Goal: Information Seeking & Learning: Learn about a topic

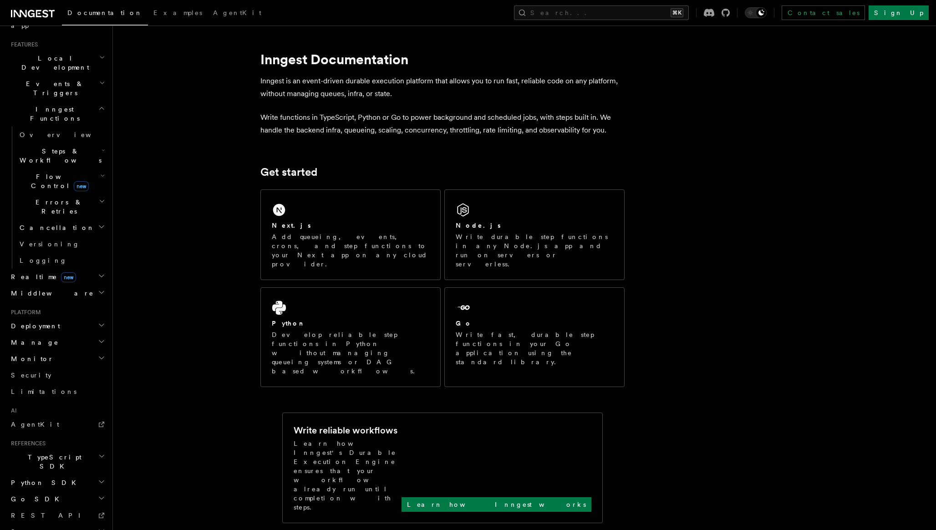
scroll to position [198, 0]
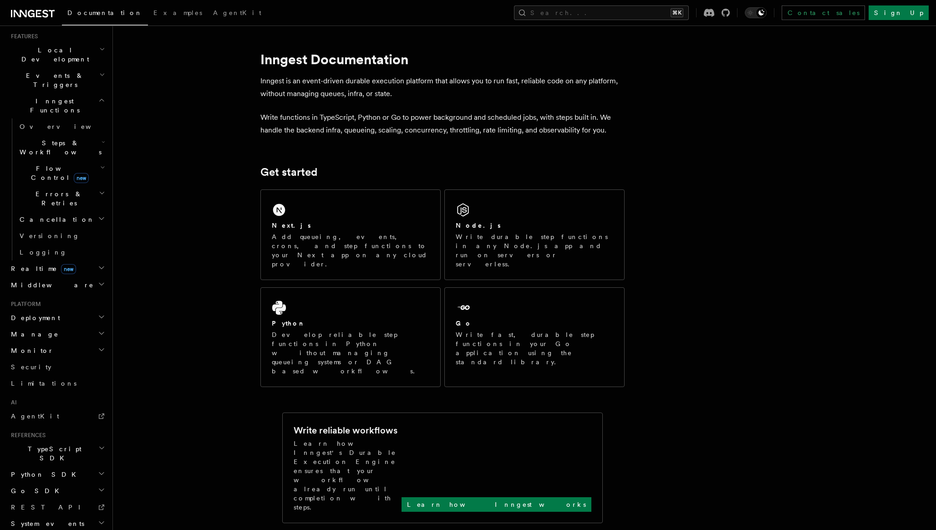
click at [94, 441] on h2 "TypeScript SDK" at bounding box center [57, 453] width 100 height 25
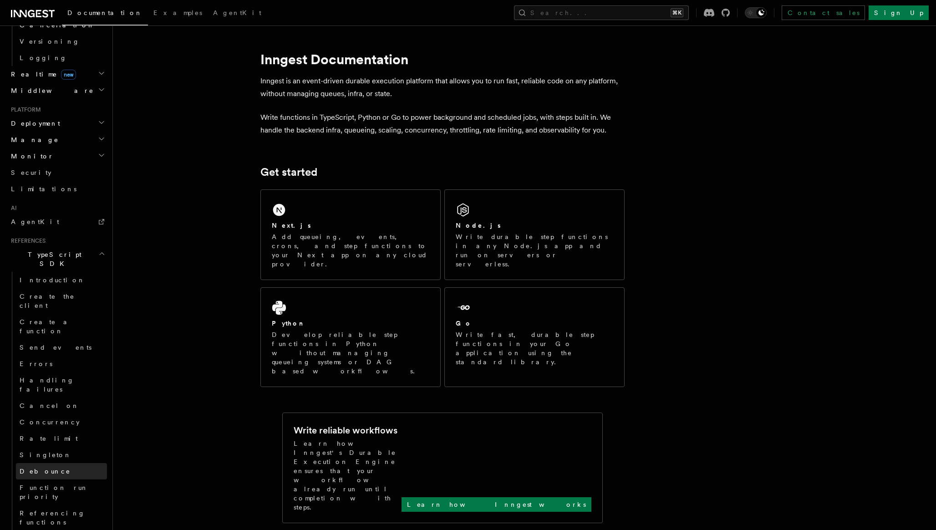
scroll to position [493, 0]
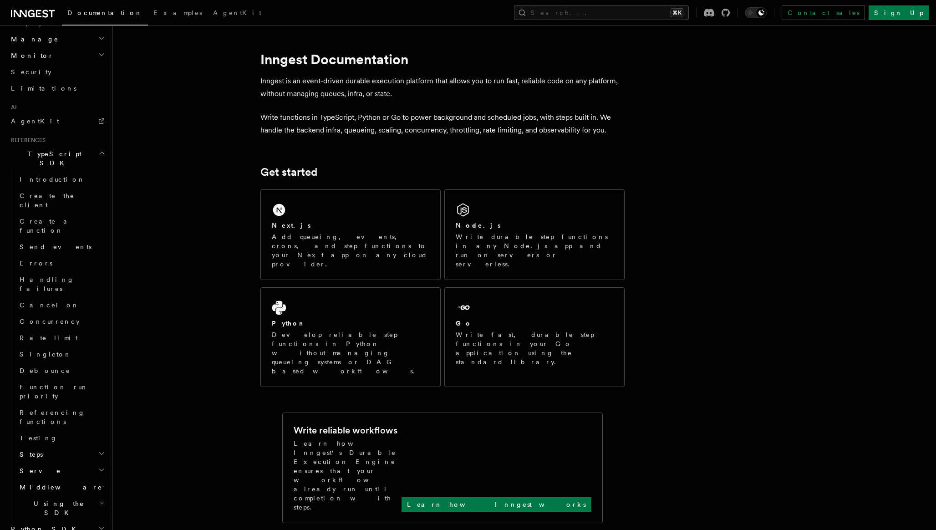
click at [85, 495] on h2 "Using the SDK" at bounding box center [61, 507] width 91 height 25
click at [630, 9] on button "Search... ⌘K" at bounding box center [601, 12] width 175 height 15
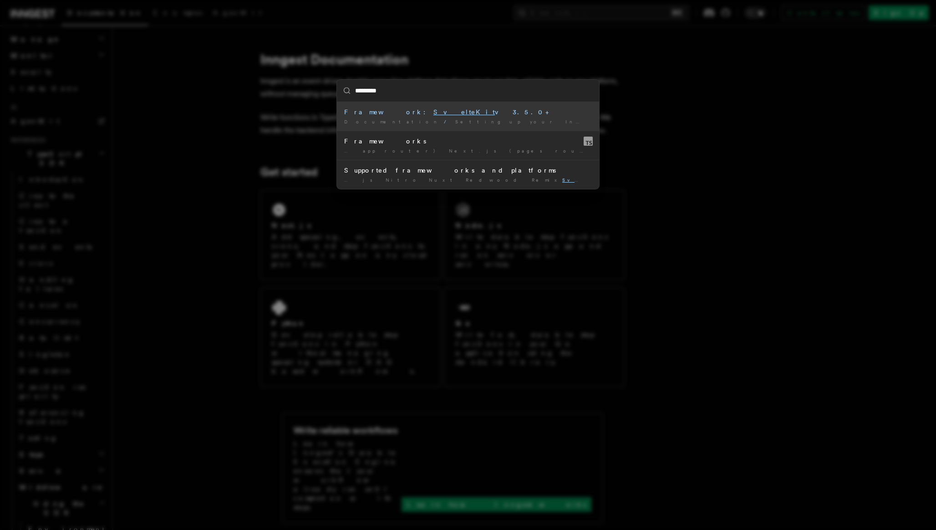
type input "*********"
click at [312, 129] on div "********* Framework: SvelteKit v3.5.0+ Documentation / Setting up your Inngest …" at bounding box center [468, 265] width 936 height 530
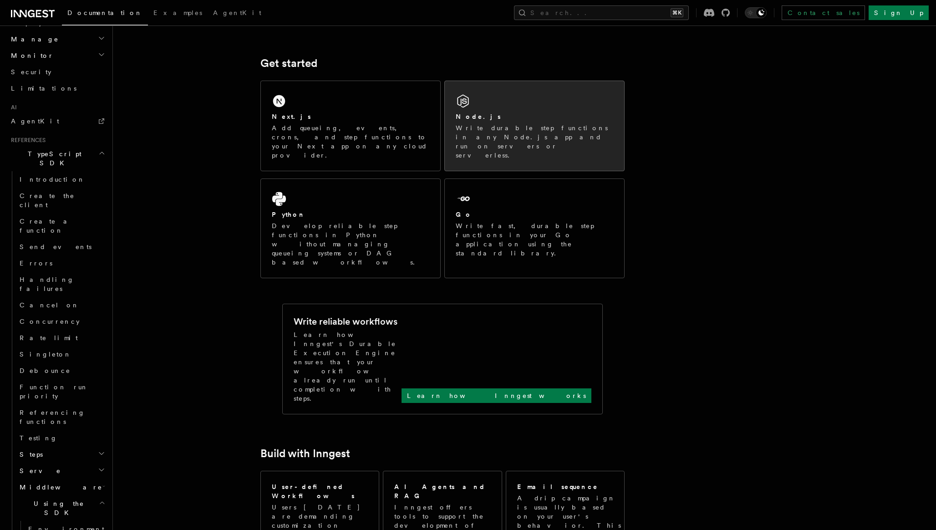
scroll to position [129, 0]
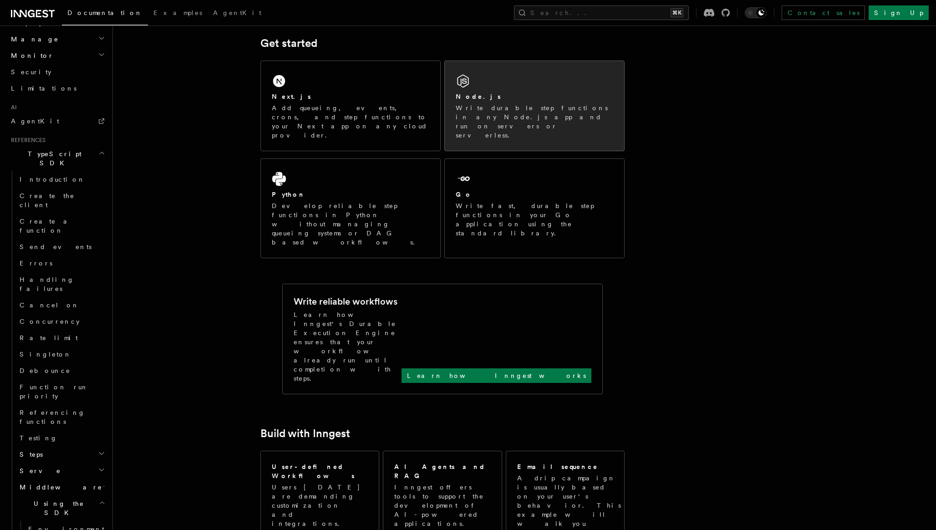
click at [512, 91] on div "Node.js Write durable step functions in any Node.js app and run on servers or s…" at bounding box center [534, 106] width 179 height 90
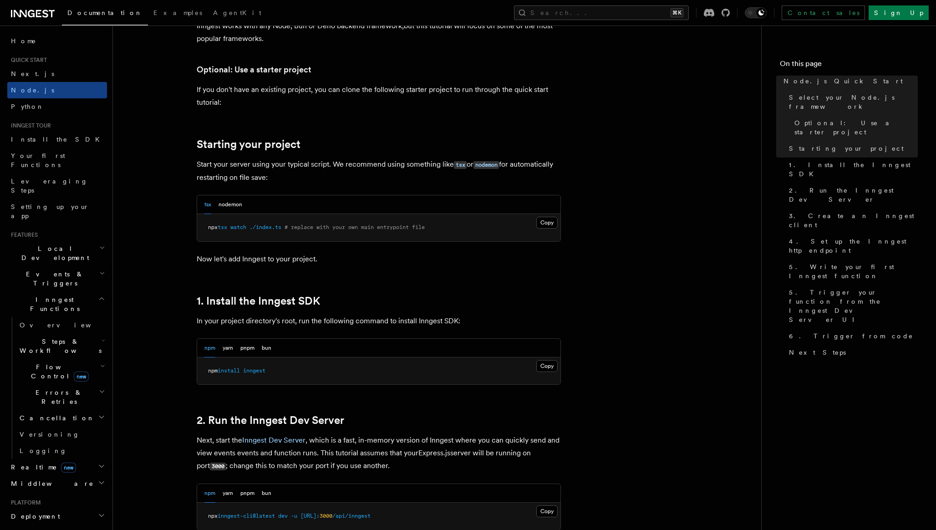
scroll to position [471, 0]
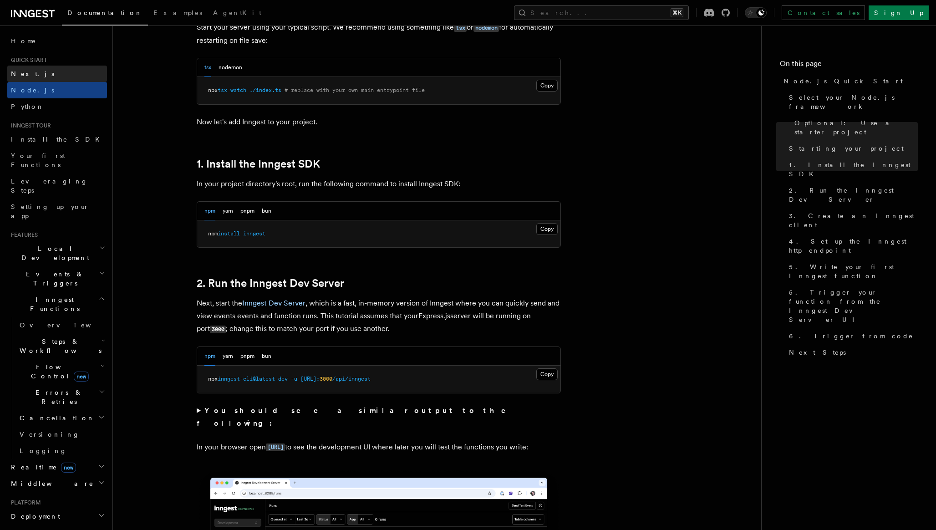
click at [23, 73] on span "Next.js" at bounding box center [32, 73] width 43 height 7
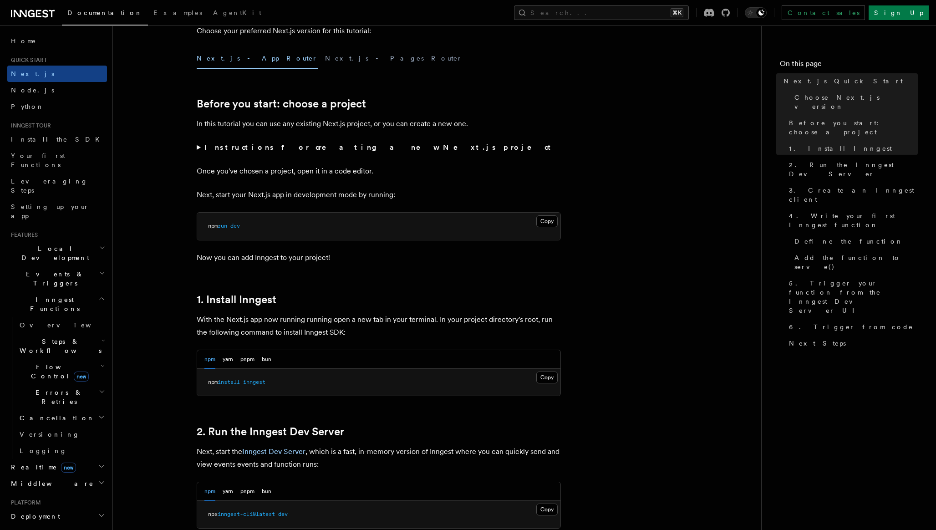
scroll to position [308, 0]
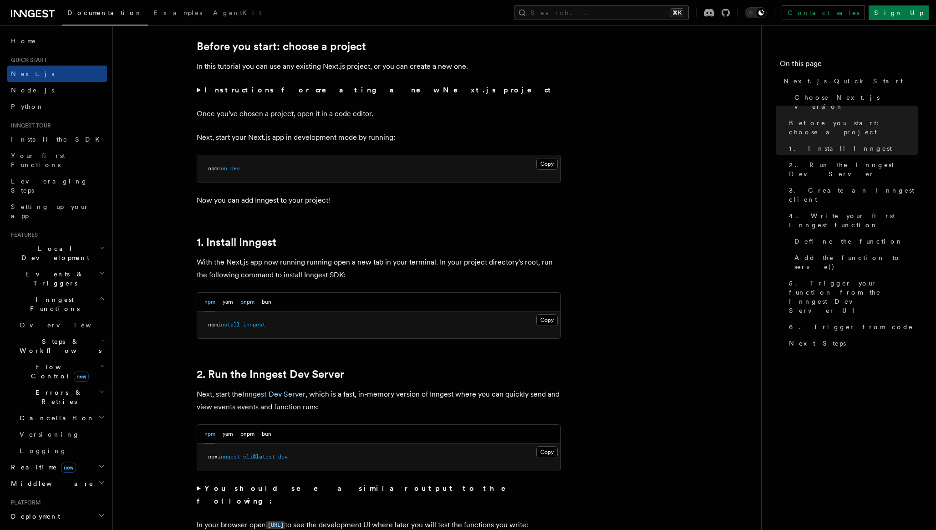
click at [251, 302] on button "pnpm" at bounding box center [247, 302] width 14 height 19
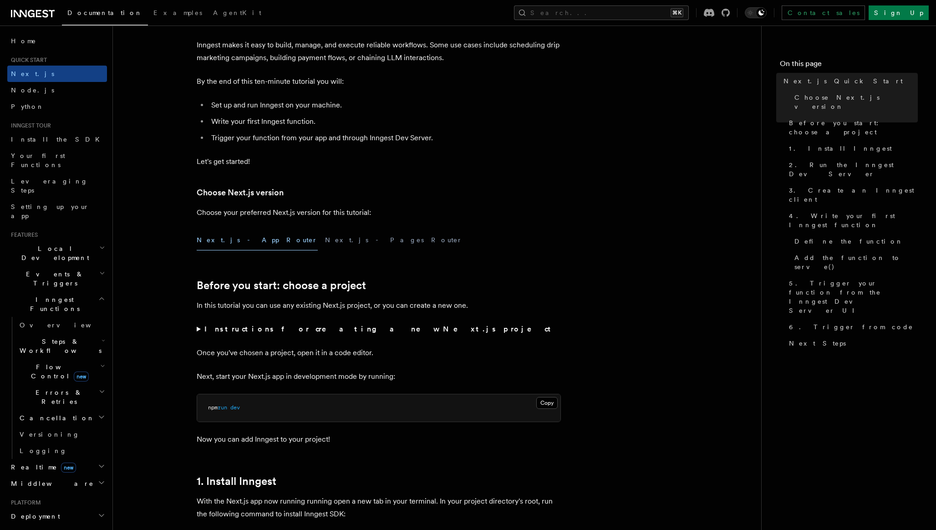
scroll to position [238, 0]
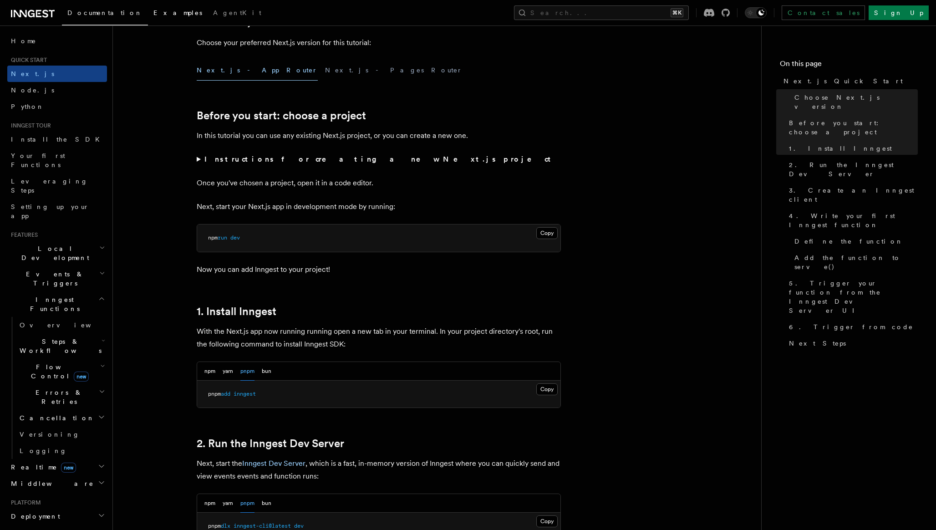
click at [153, 11] on span "Examples" at bounding box center [177, 12] width 49 height 7
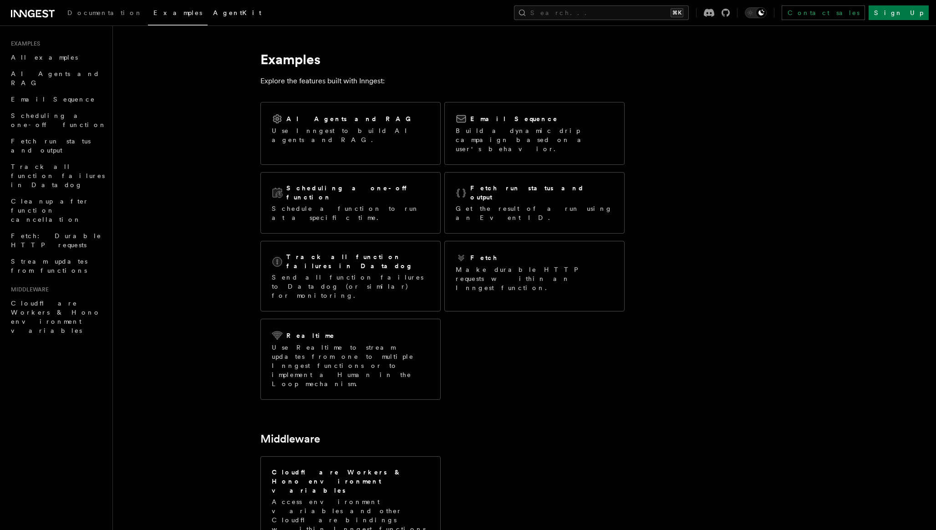
click at [213, 13] on span "AgentKit" at bounding box center [237, 12] width 48 height 7
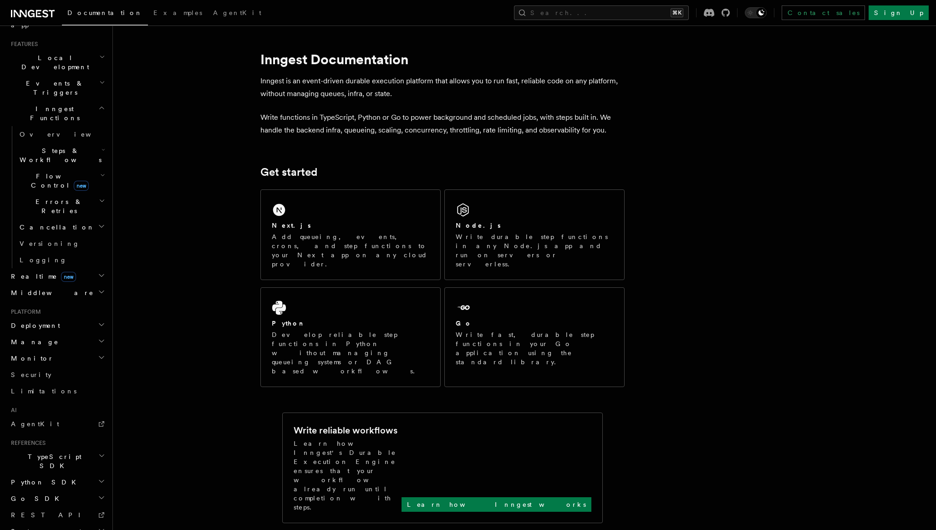
scroll to position [198, 0]
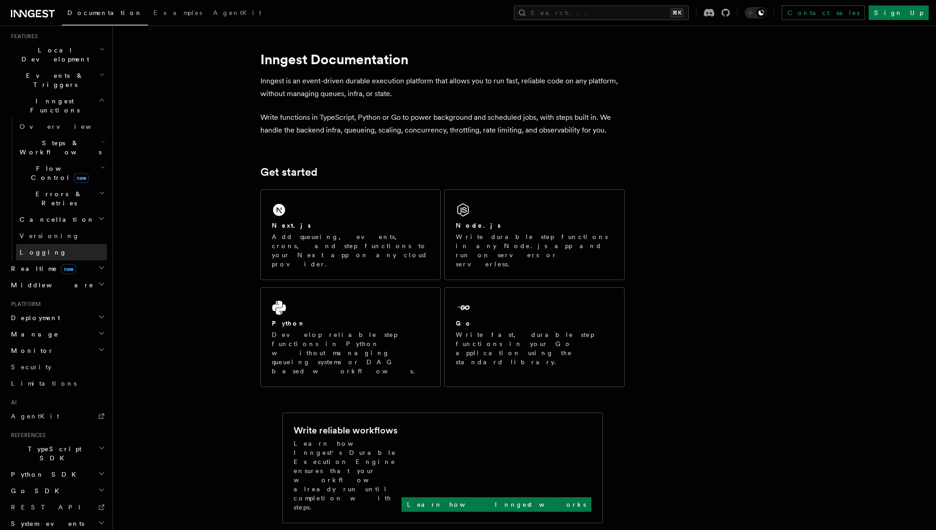
click at [35, 249] on span "Logging" at bounding box center [43, 252] width 47 height 7
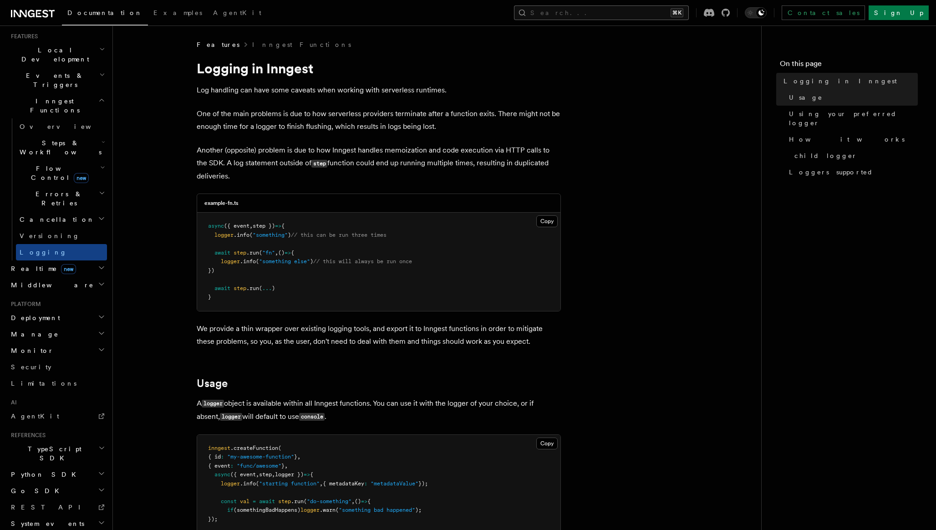
click at [597, 14] on button "Search... ⌘K" at bounding box center [601, 12] width 175 height 15
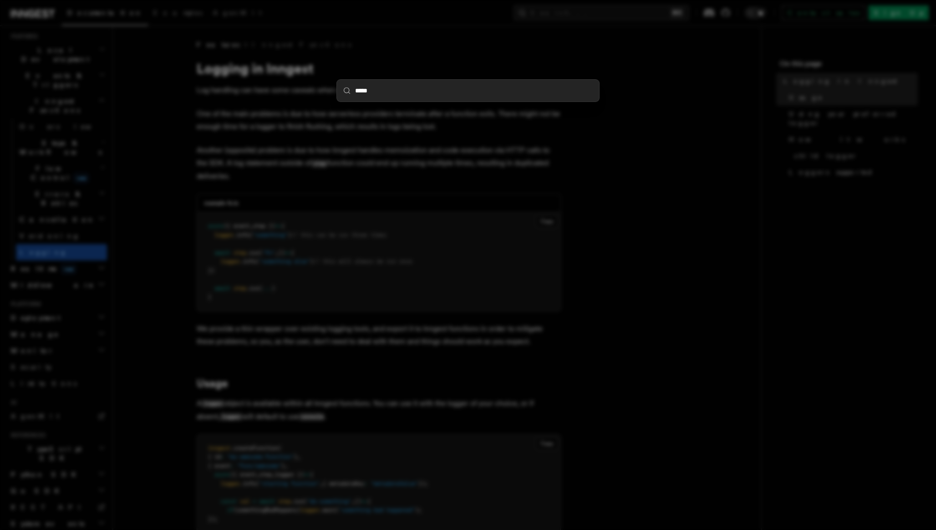
type input "******"
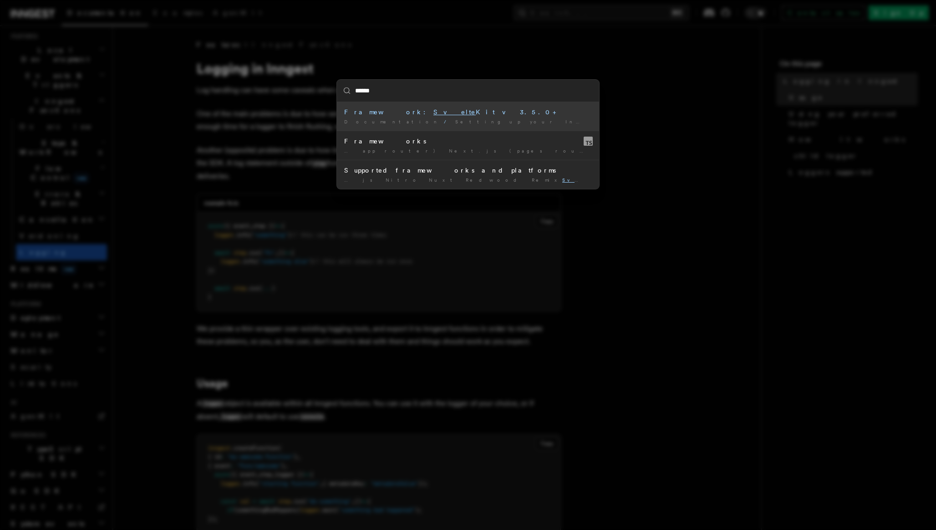
click at [424, 112] on div "Framework: Svelte Kit v3.5.0+" at bounding box center [468, 111] width 248 height 9
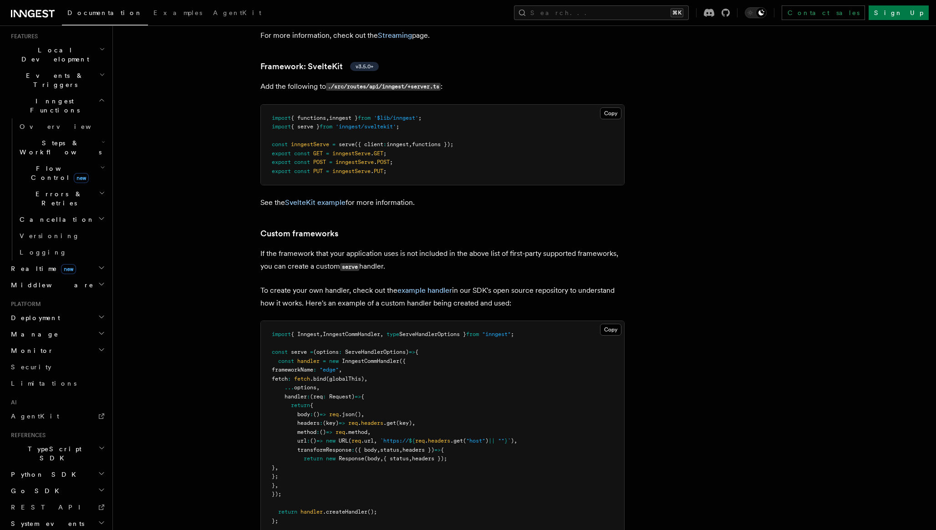
scroll to position [7131, 0]
click at [323, 195] on link "SvelteKit example" at bounding box center [315, 199] width 61 height 9
